Goal: Information Seeking & Learning: Check status

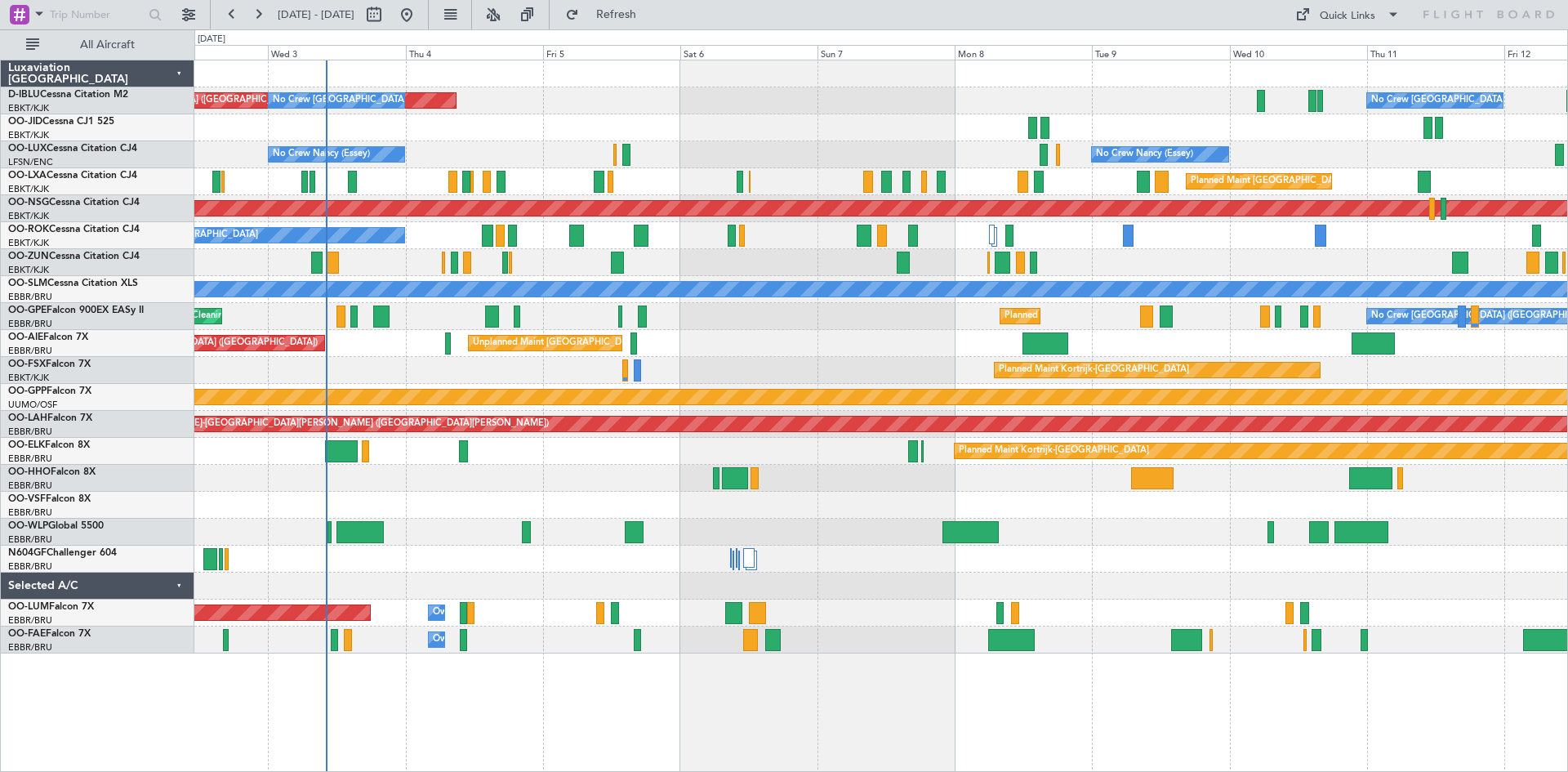
click at [216, 481] on div at bounding box center [880, 478] width 1373 height 27
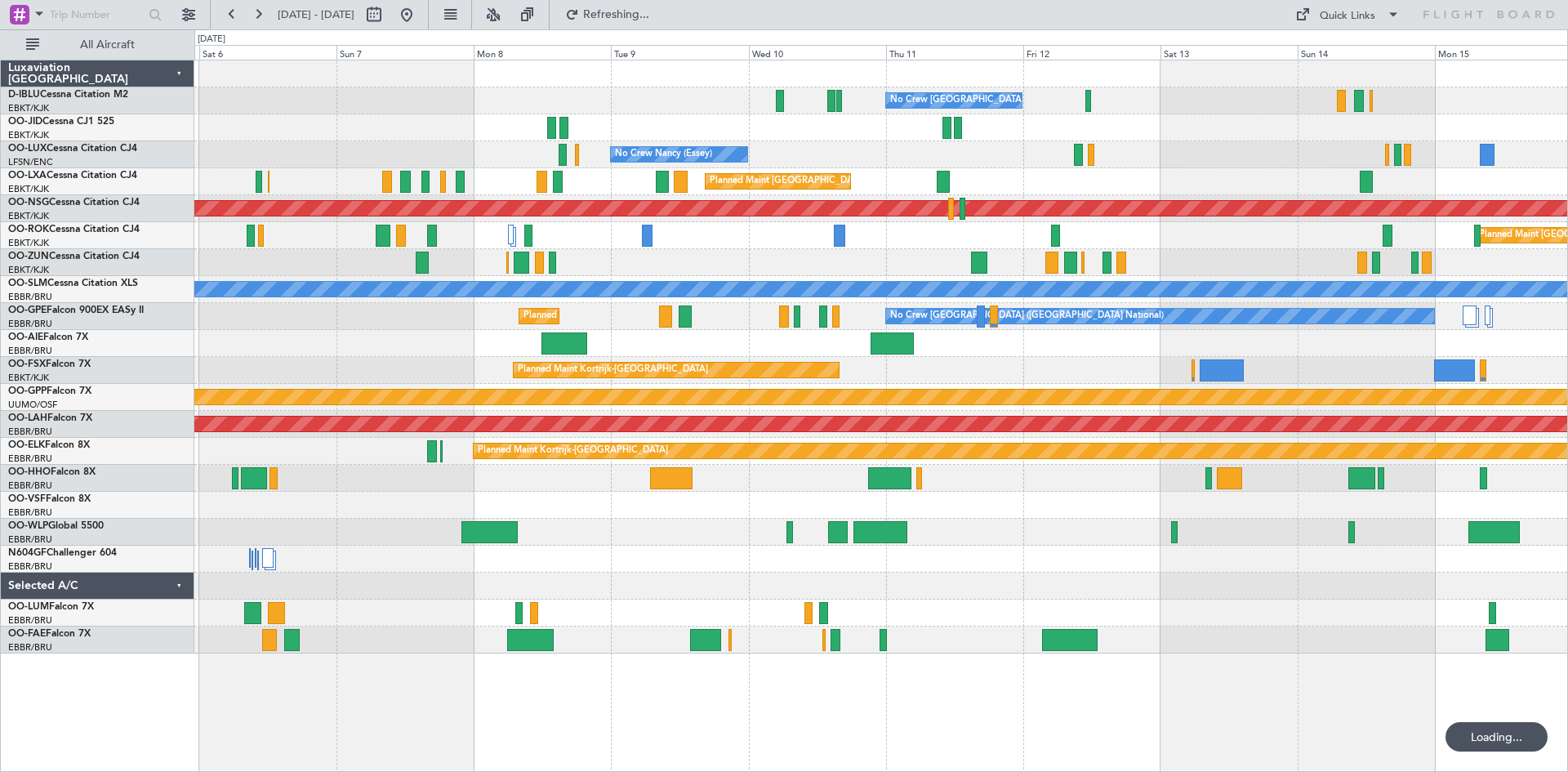
click at [443, 483] on div at bounding box center [880, 478] width 1373 height 27
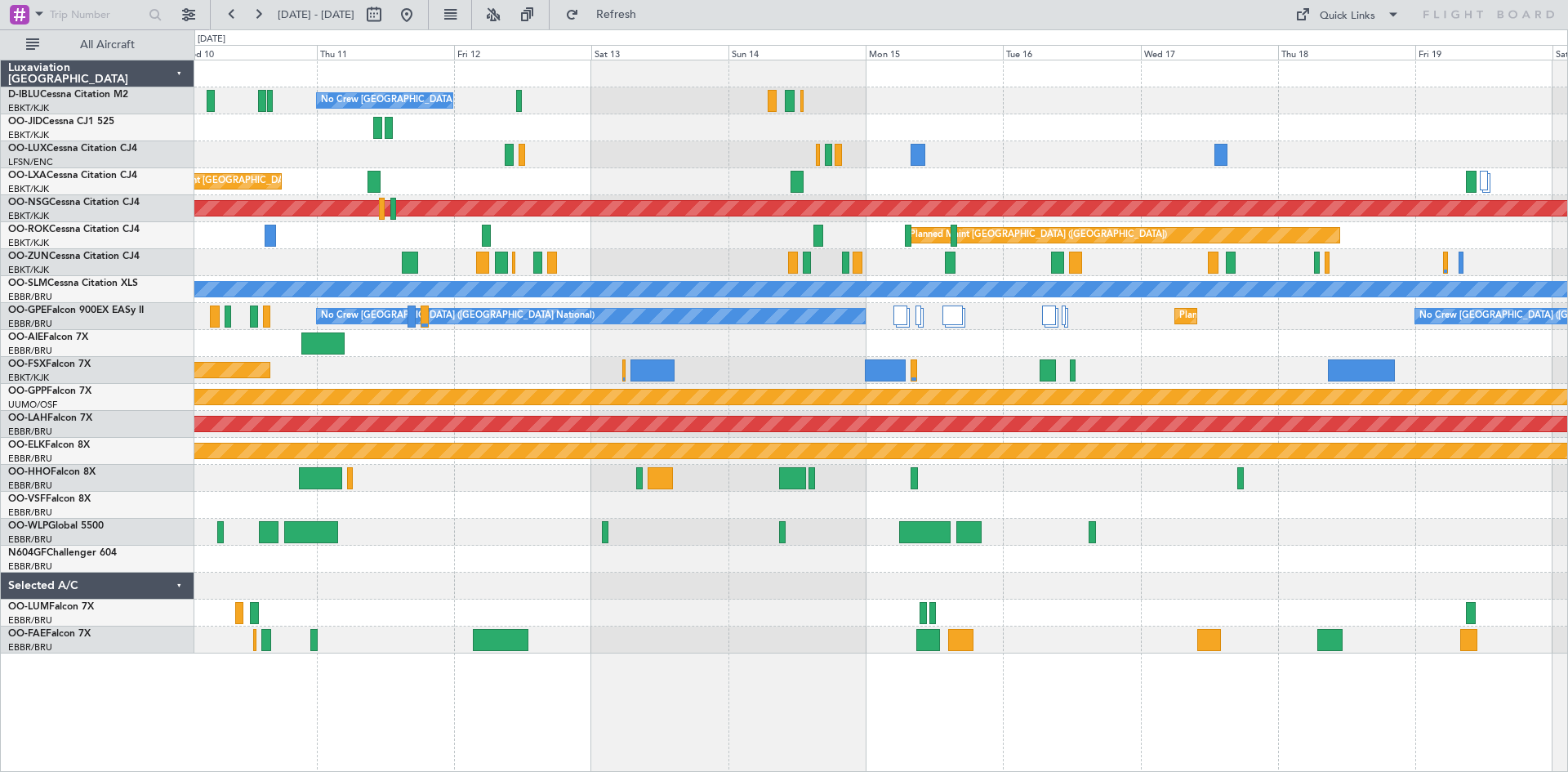
click at [446, 487] on div at bounding box center [880, 478] width 1373 height 27
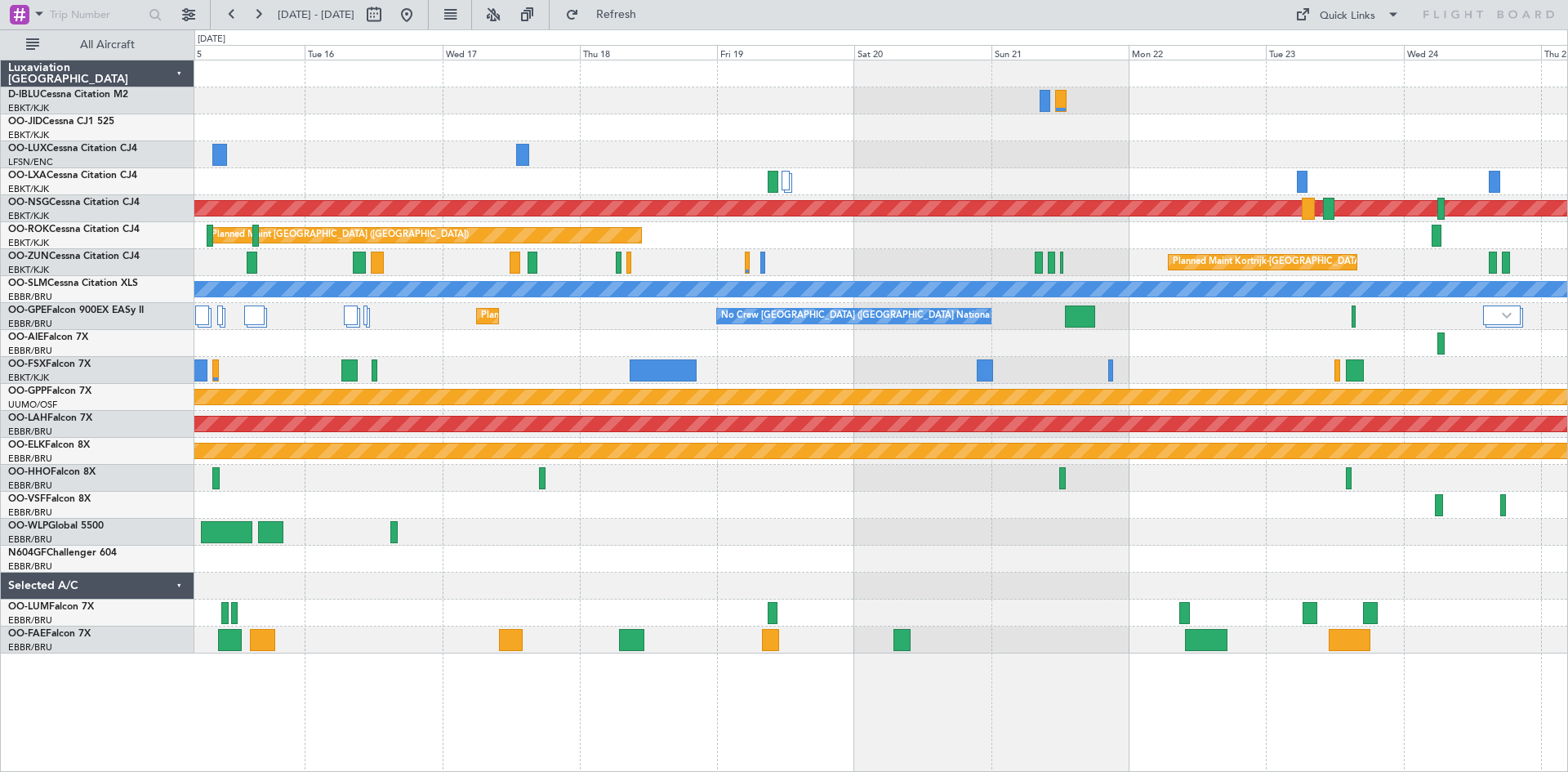
click at [133, 479] on div "Planned Maint [GEOGRAPHIC_DATA] ([GEOGRAPHIC_DATA]) Planned Maint [GEOGRAPHIC_D…" at bounding box center [784, 400] width 1568 height 742
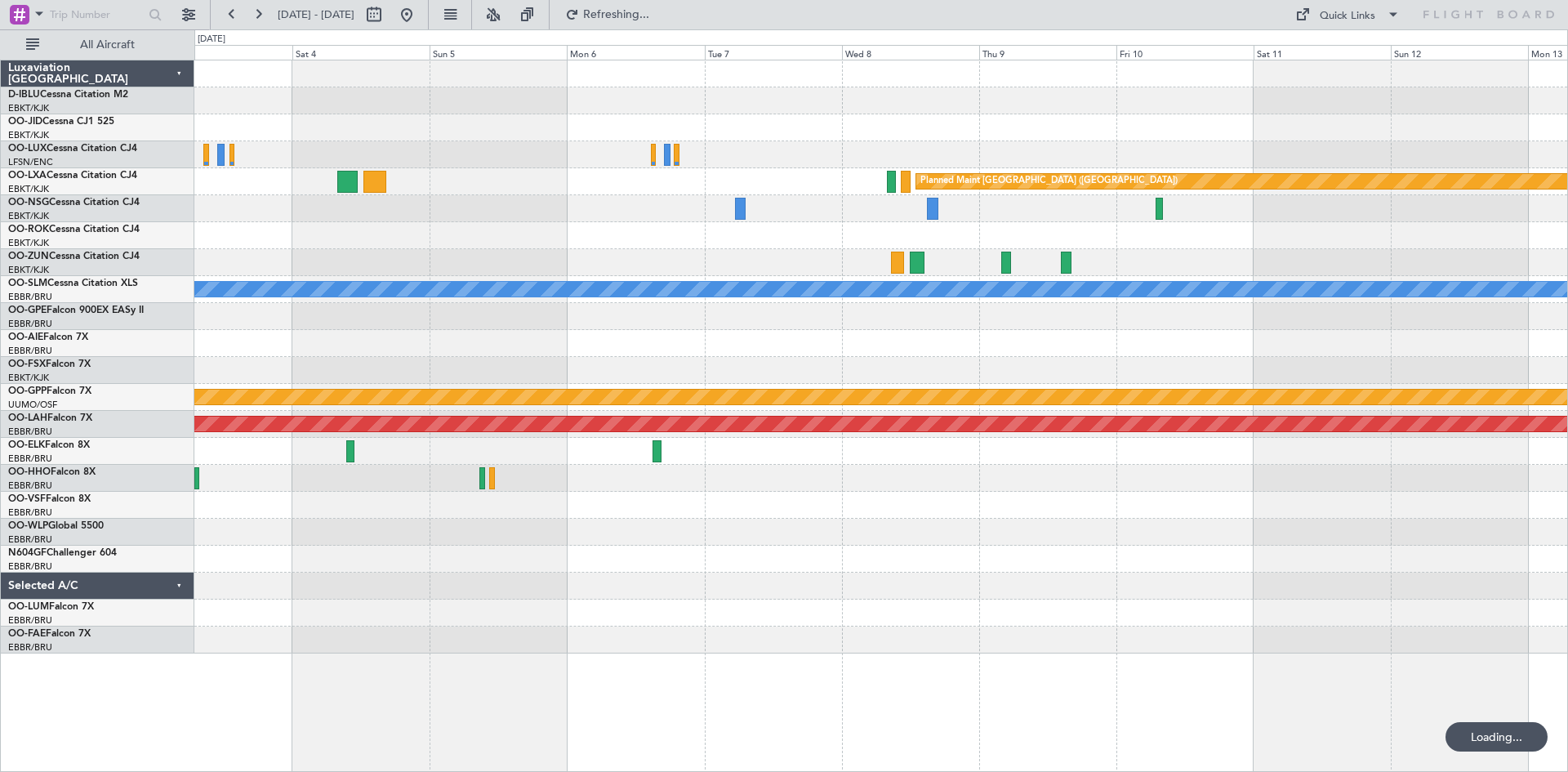
click at [309, 478] on div at bounding box center [880, 478] width 1373 height 27
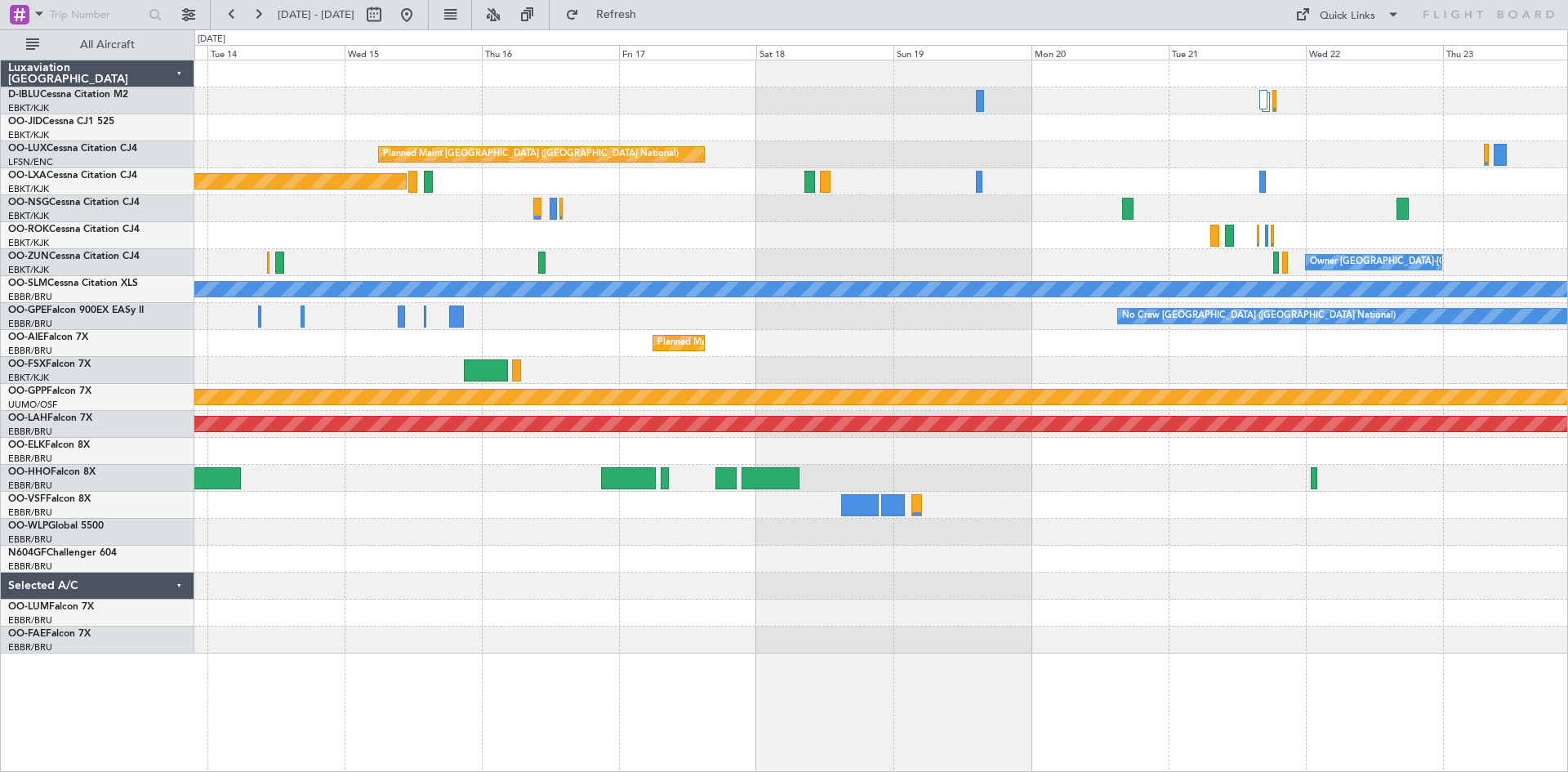
click at [391, 479] on div at bounding box center [880, 478] width 1373 height 27
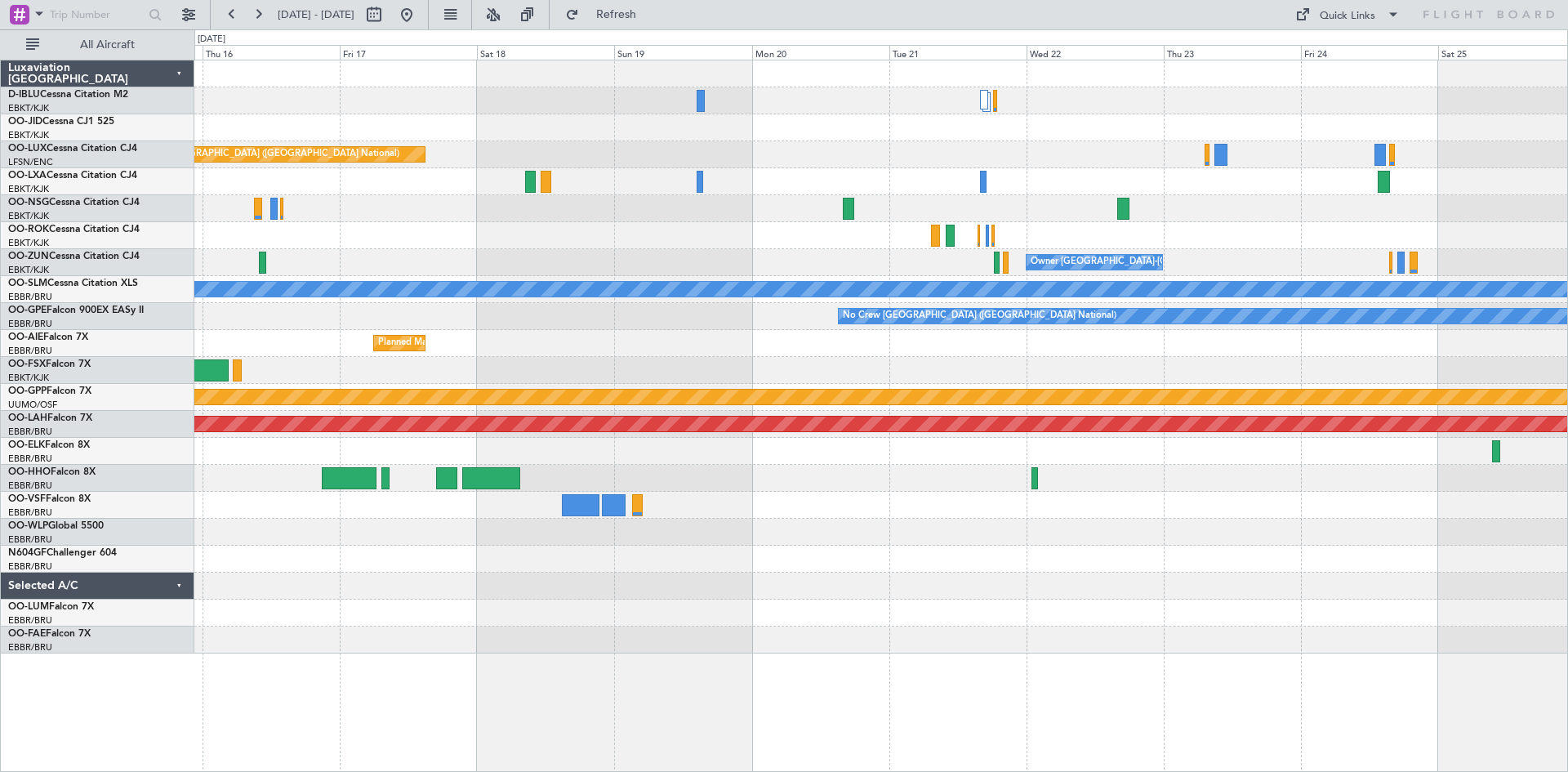
click at [696, 484] on div at bounding box center [880, 478] width 1373 height 27
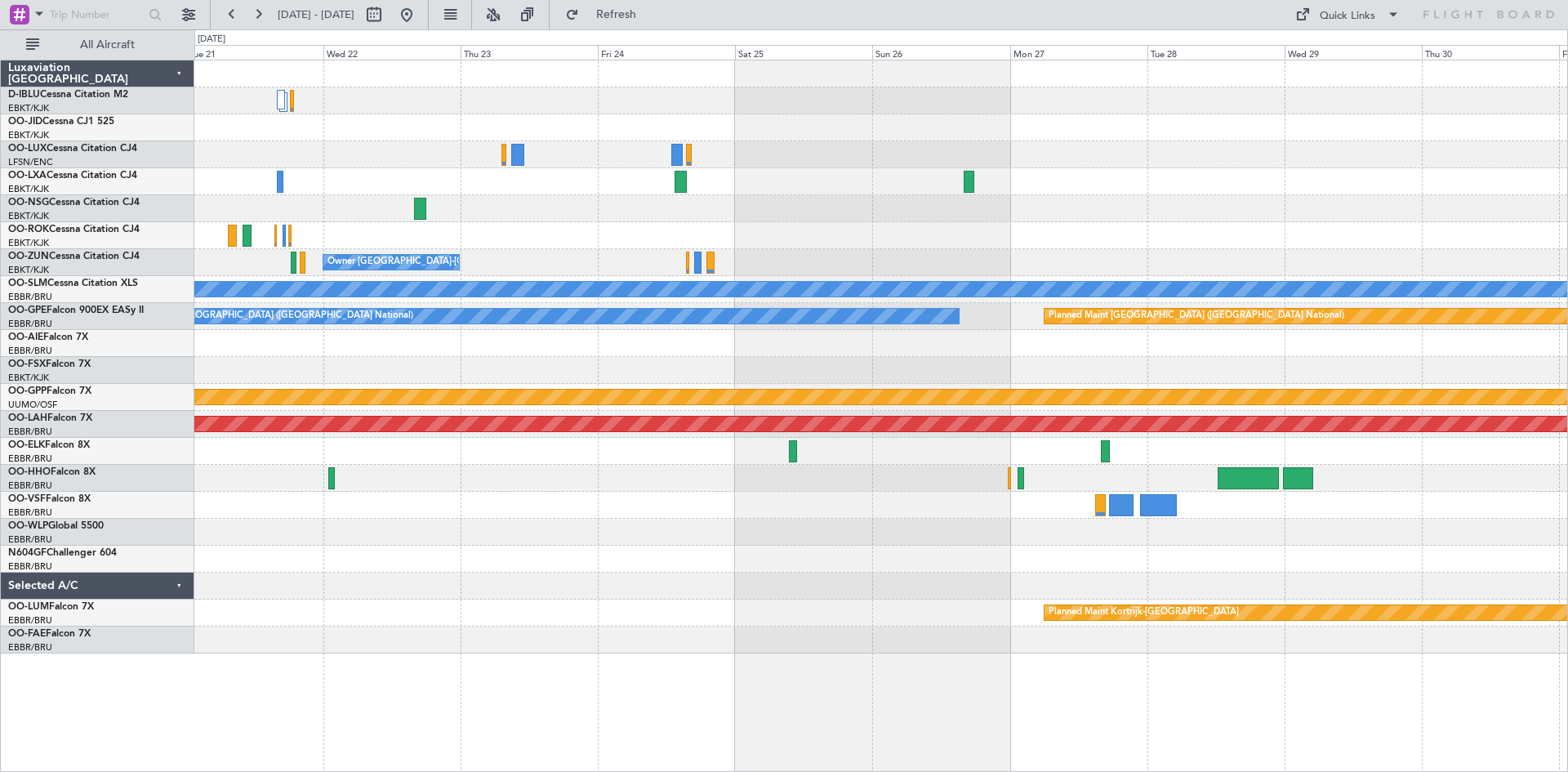
click at [419, 471] on div at bounding box center [880, 478] width 1373 height 27
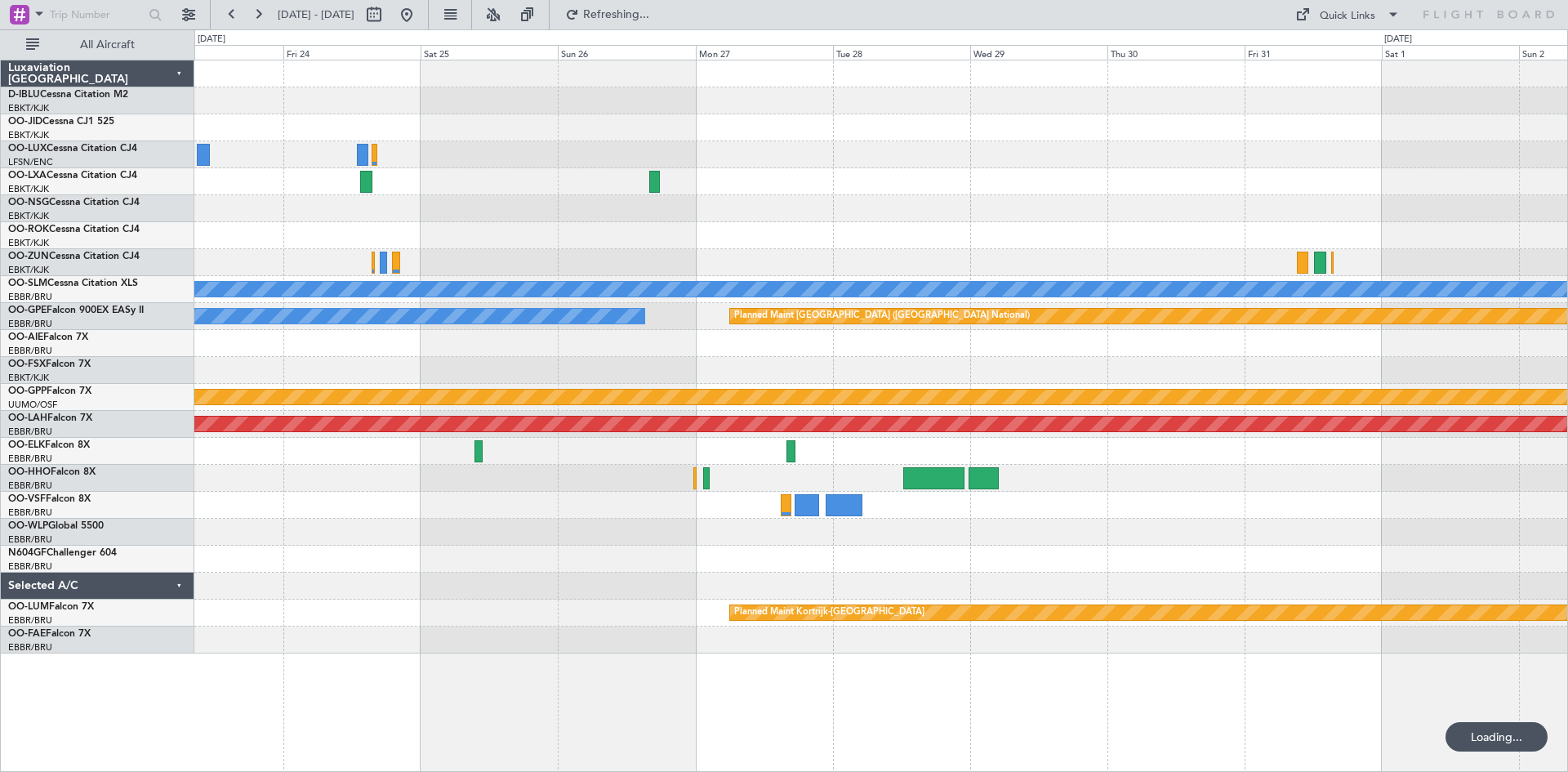
click at [699, 492] on div "Owner [GEOGRAPHIC_DATA]-[GEOGRAPHIC_DATA] Owner [GEOGRAPHIC_DATA]-[GEOGRAPHIC_D…" at bounding box center [880, 356] width 1373 height 592
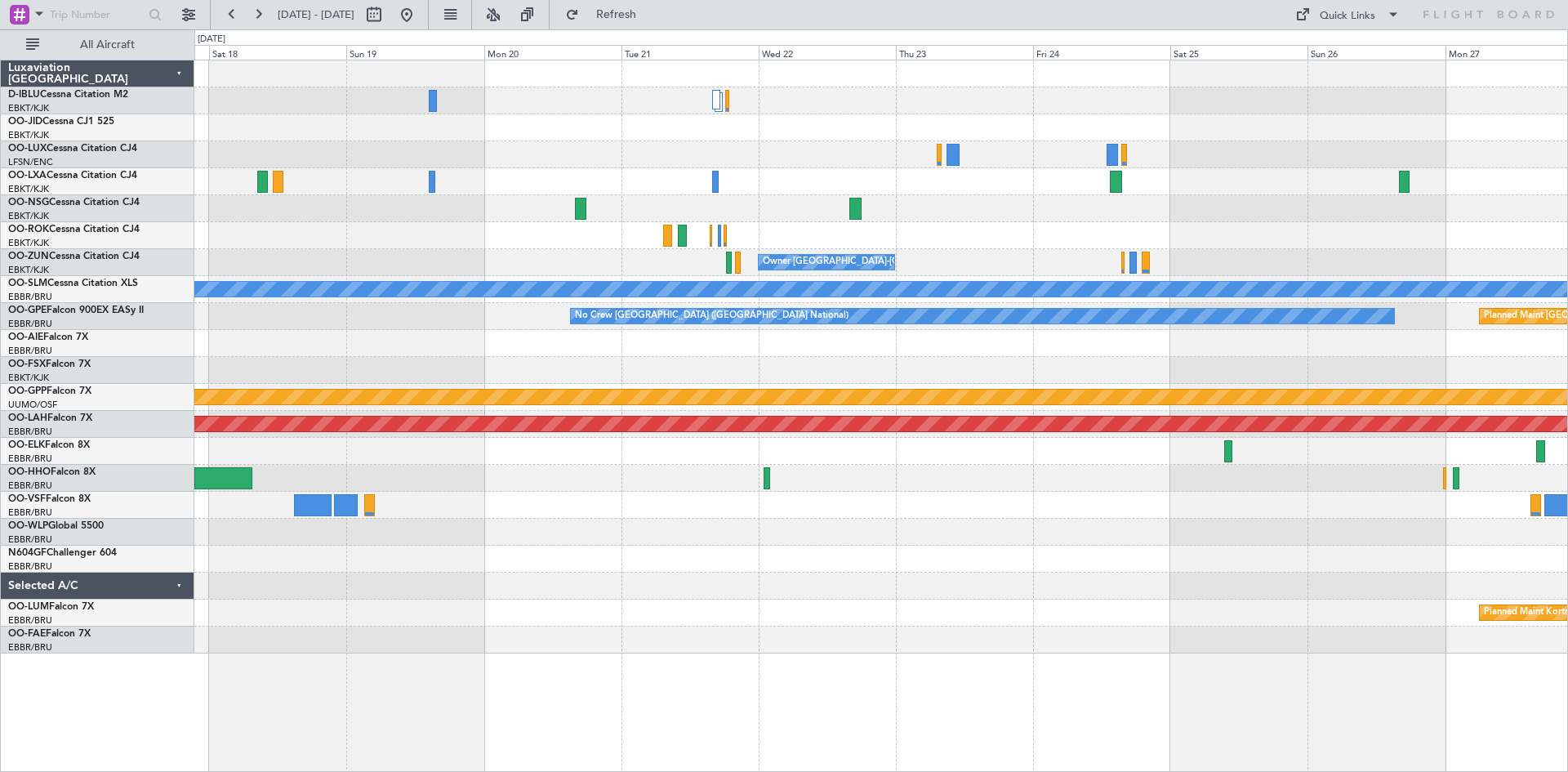
click at [1345, 461] on div at bounding box center [880, 451] width 1373 height 27
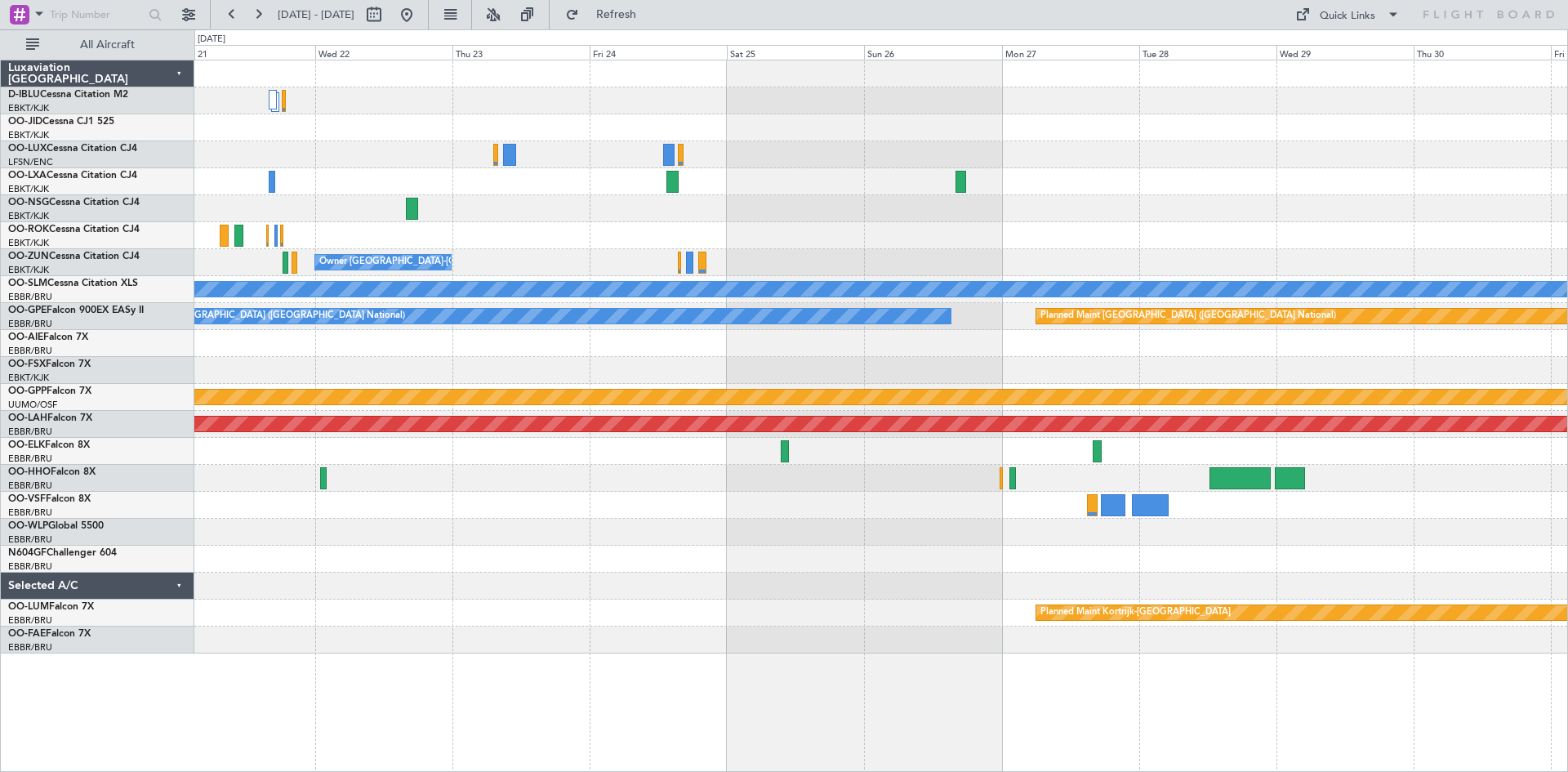
click at [408, 491] on div at bounding box center [880, 478] width 1373 height 27
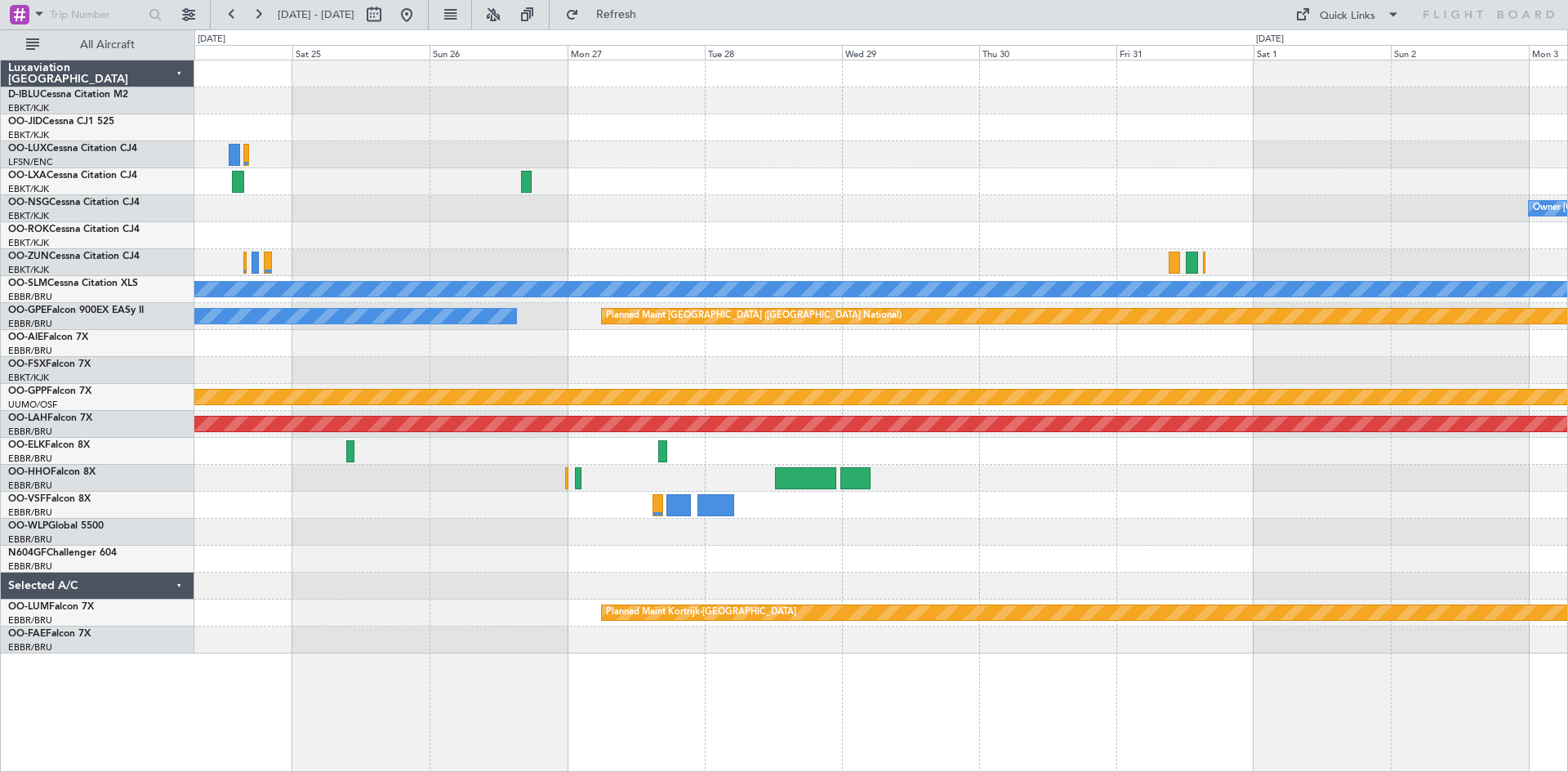
click at [635, 475] on div at bounding box center [880, 478] width 1373 height 27
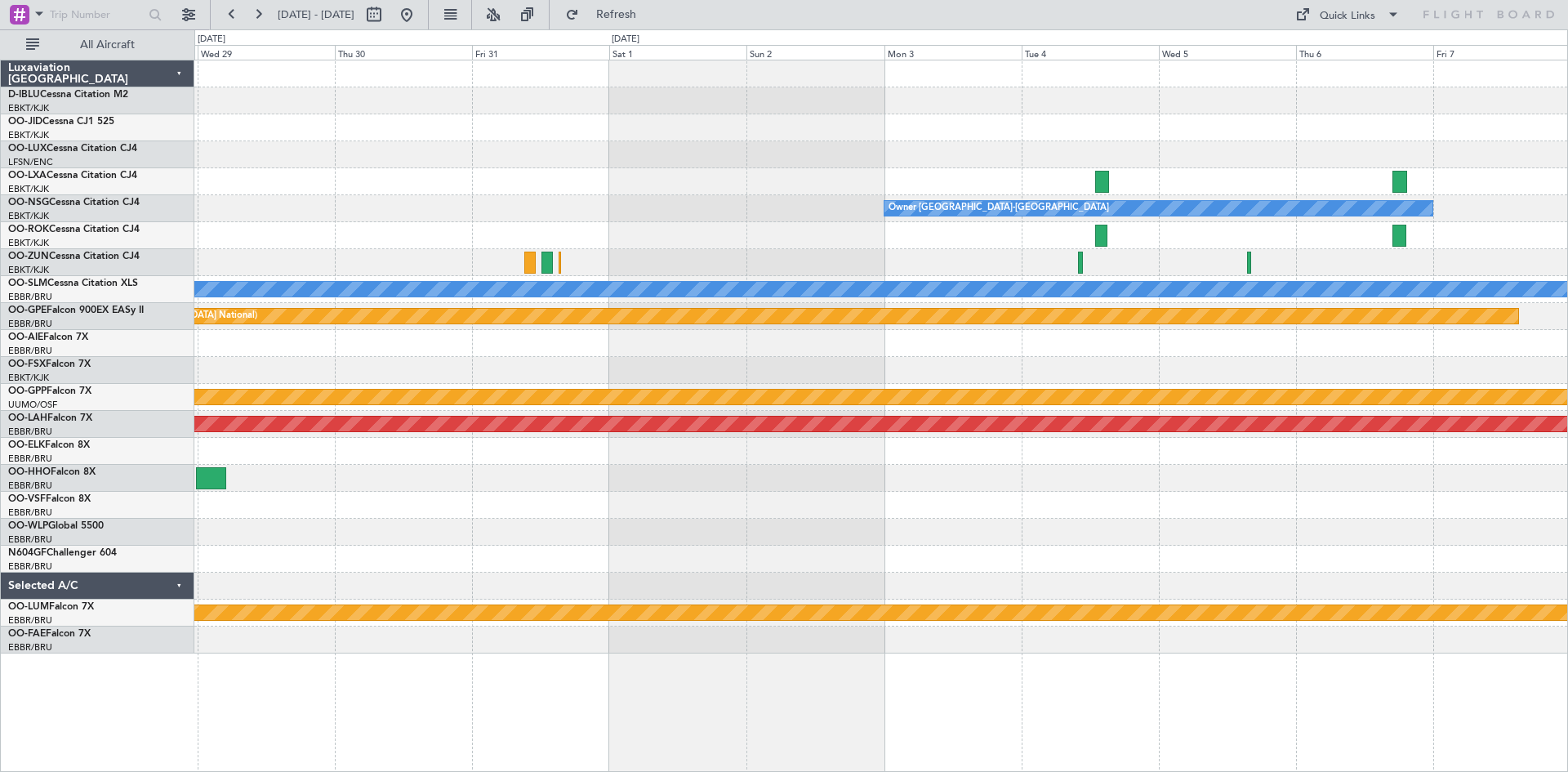
click at [331, 471] on div at bounding box center [880, 478] width 1373 height 27
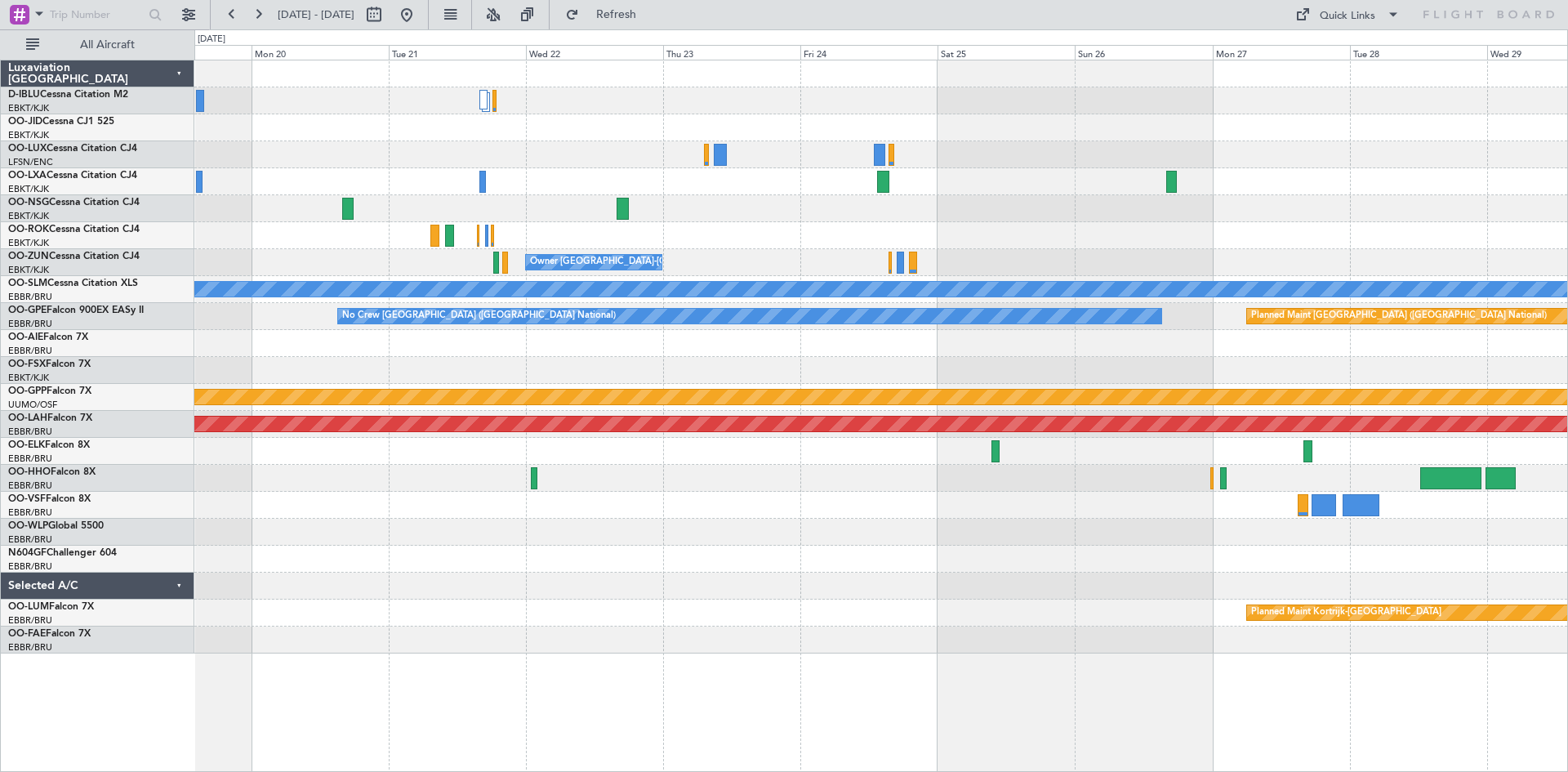
click at [1250, 500] on div "Planned Maint [GEOGRAPHIC_DATA] ([GEOGRAPHIC_DATA] National) Owner [GEOGRAPHIC_…" at bounding box center [880, 356] width 1373 height 592
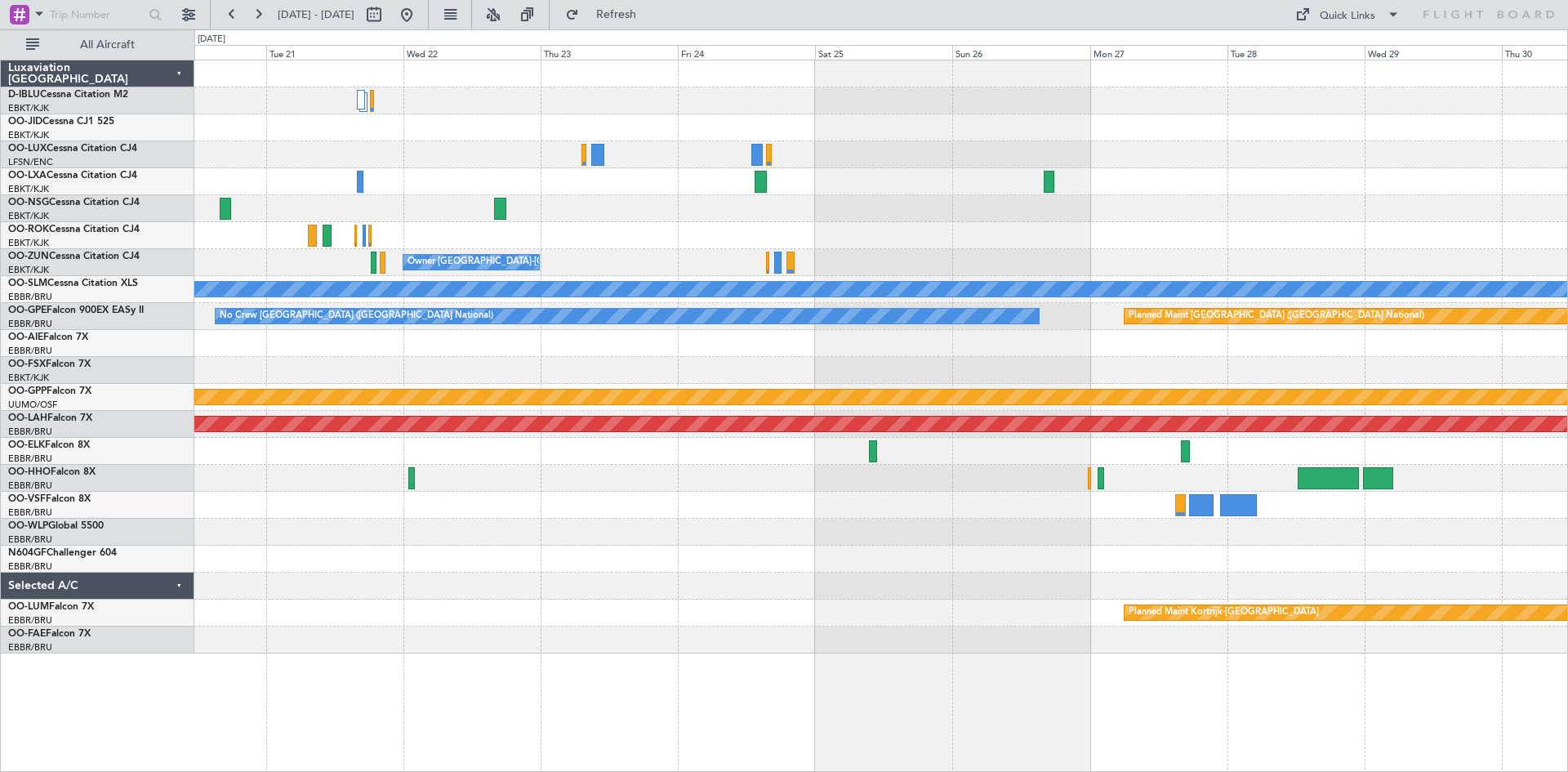
click at [204, 460] on div "Owner [GEOGRAPHIC_DATA]-[GEOGRAPHIC_DATA] A/C Unavailable [GEOGRAPHIC_DATA] No …" at bounding box center [880, 356] width 1373 height 592
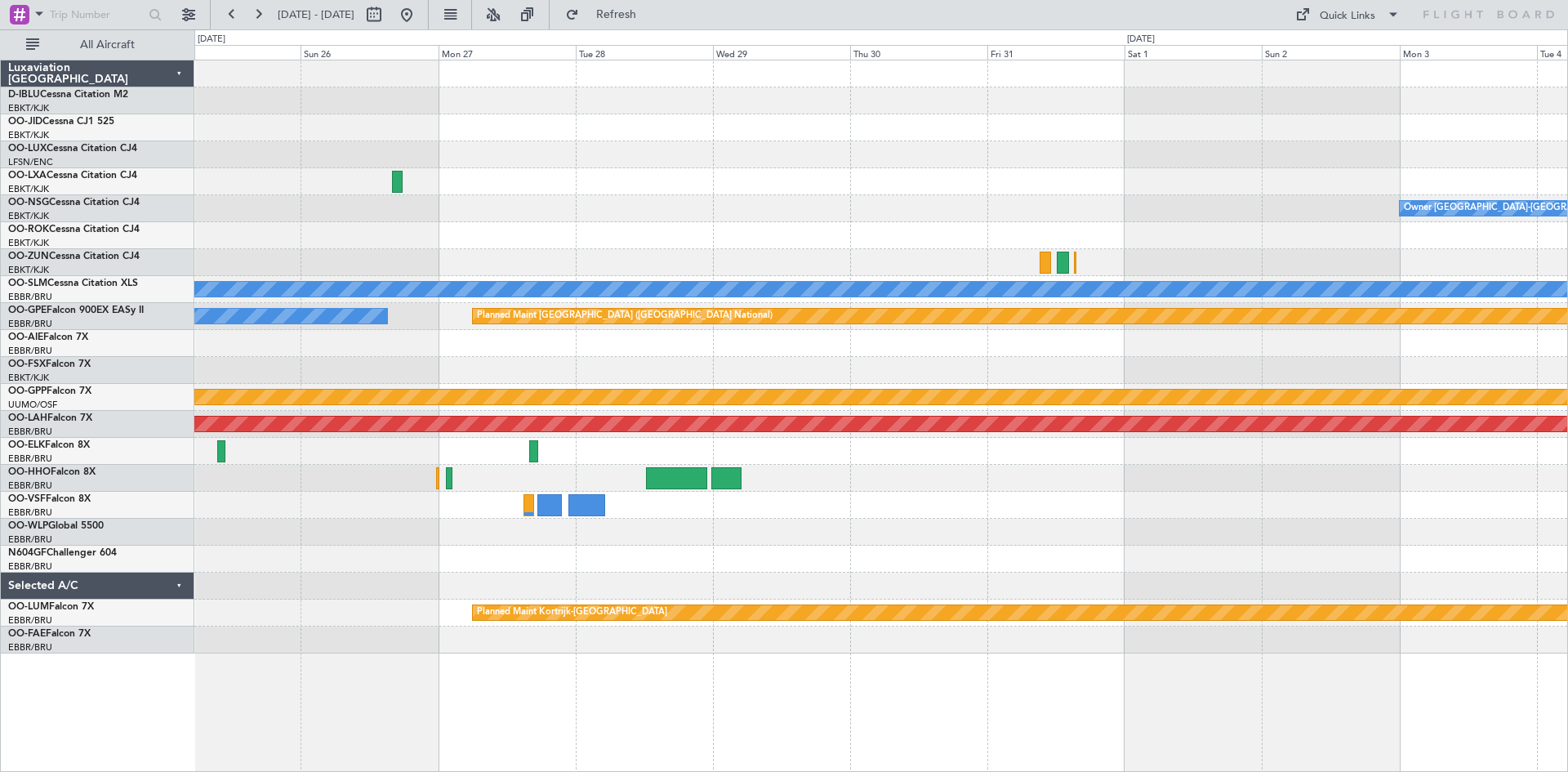
click at [243, 460] on div "Owner [GEOGRAPHIC_DATA]-[GEOGRAPHIC_DATA] Owner [GEOGRAPHIC_DATA]-[GEOGRAPHIC_D…" at bounding box center [880, 356] width 1373 height 592
